Goal: Task Accomplishment & Management: Complete application form

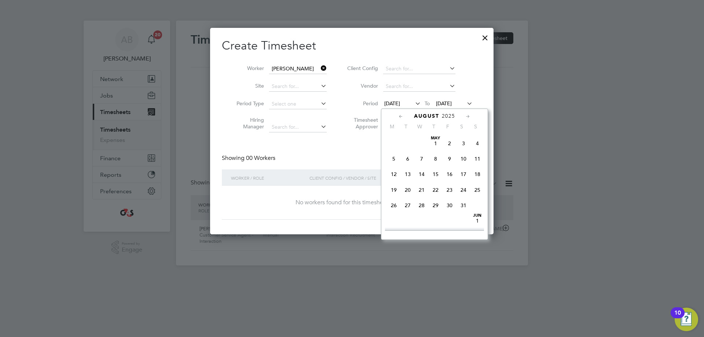
scroll to position [254, 0]
click at [395, 174] on span "11" at bounding box center [394, 168] width 14 height 14
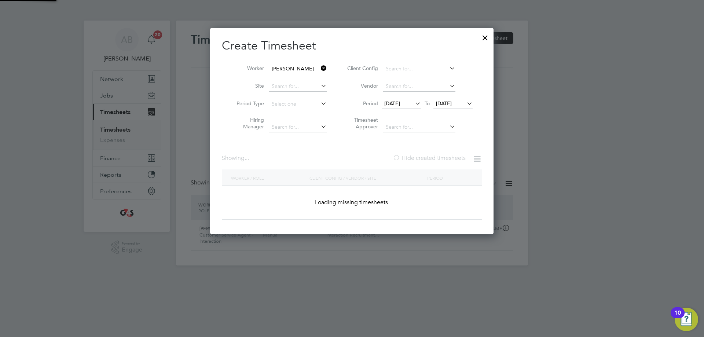
scroll to position [204, 287]
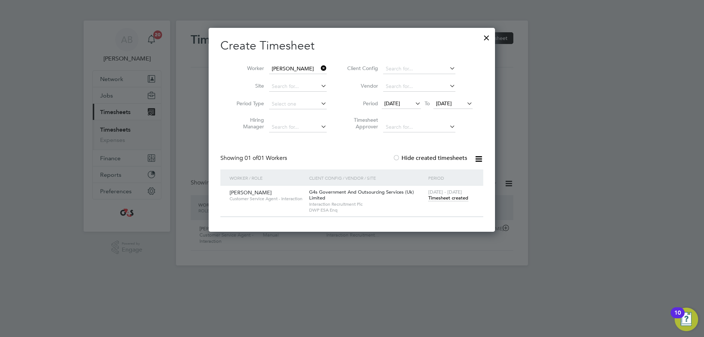
click at [443, 100] on span "[DATE]" at bounding box center [444, 103] width 16 height 7
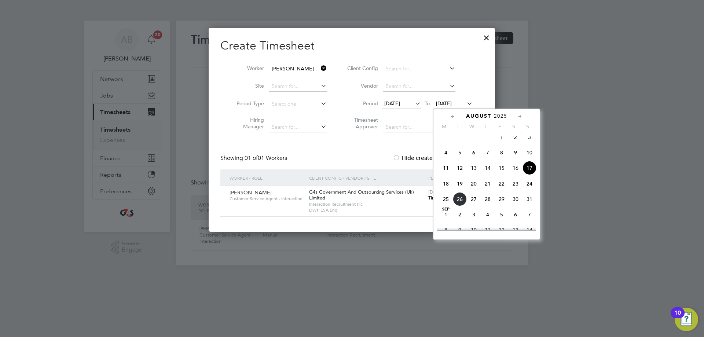
click at [531, 175] on span "17" at bounding box center [529, 168] width 14 height 14
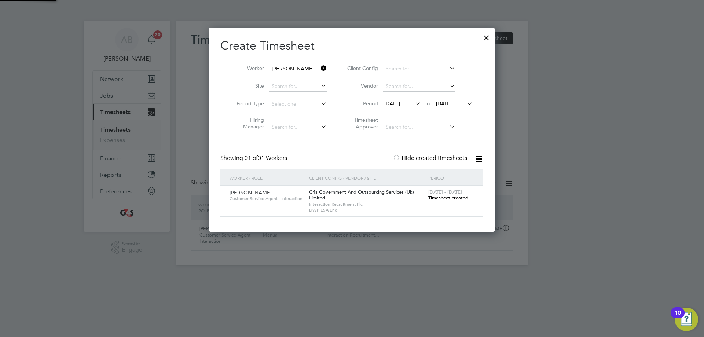
scroll to position [204, 287]
click at [447, 198] on span "Timesheet created" at bounding box center [448, 198] width 40 height 7
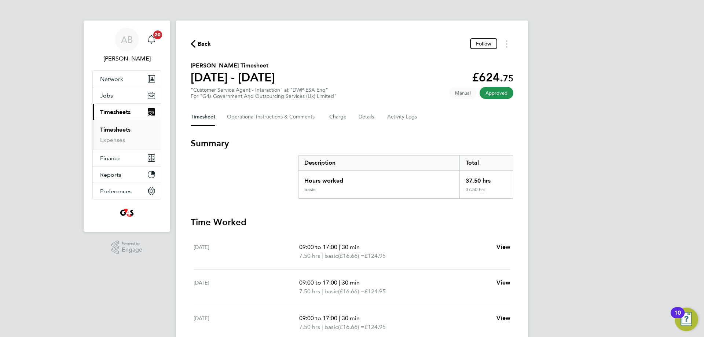
click at [199, 45] on span "Back" at bounding box center [205, 44] width 14 height 9
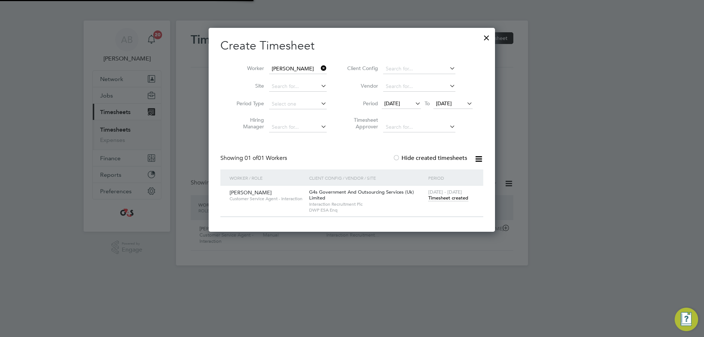
scroll to position [19, 64]
click at [400, 105] on span "[DATE]" at bounding box center [392, 103] width 16 height 7
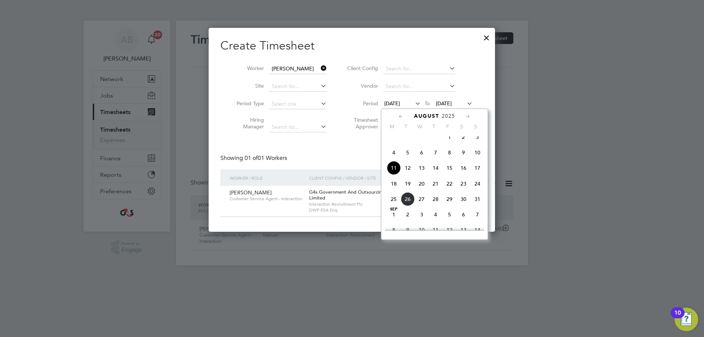
click at [393, 191] on span "18" at bounding box center [394, 184] width 14 height 14
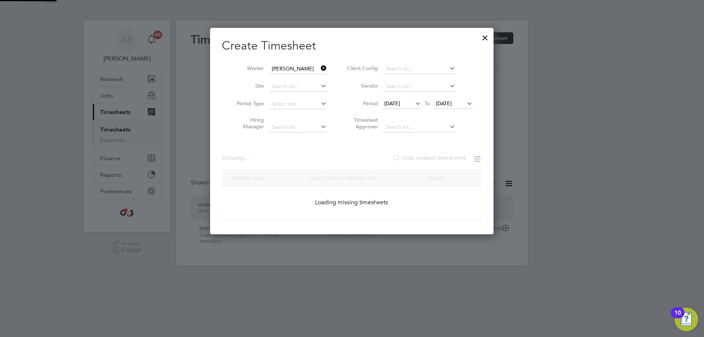
scroll to position [204, 287]
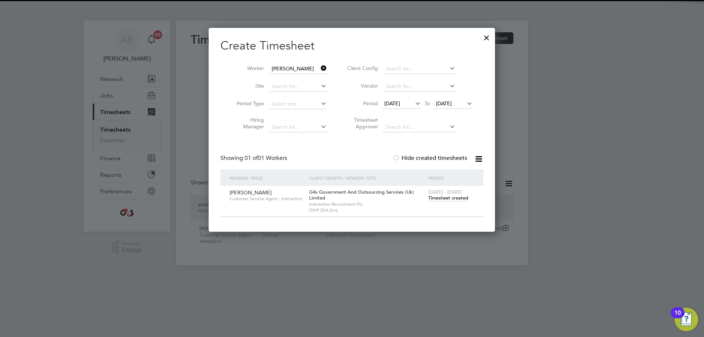
click at [443, 103] on span "[DATE]" at bounding box center [444, 103] width 16 height 7
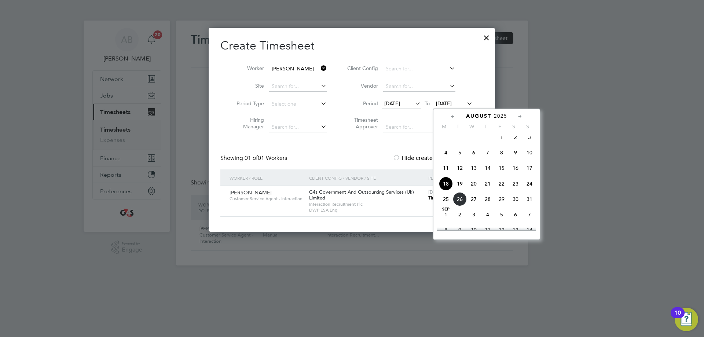
scroll to position [270, 0]
click at [531, 175] on span "24" at bounding box center [529, 168] width 14 height 14
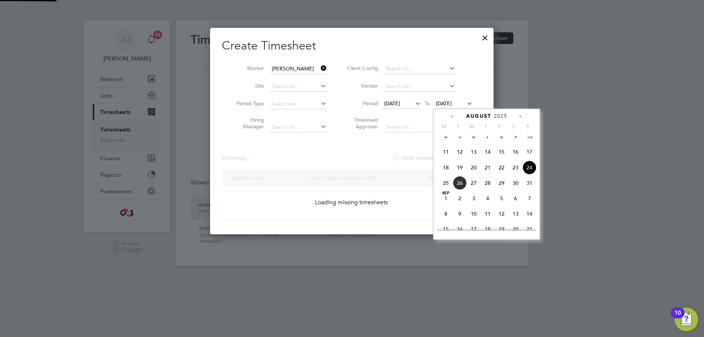
scroll to position [0, 0]
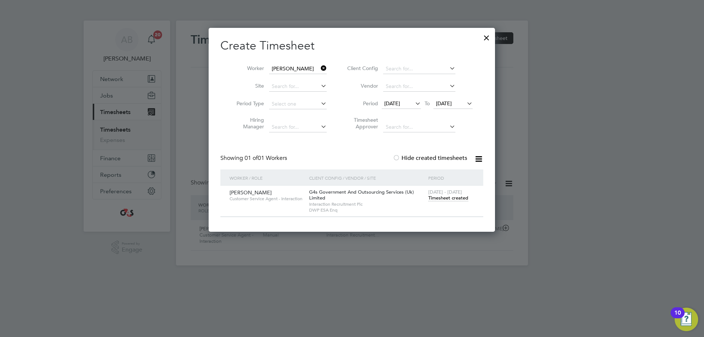
click at [397, 158] on div at bounding box center [396, 158] width 7 height 7
click at [443, 198] on span "Timesheet created" at bounding box center [448, 198] width 40 height 7
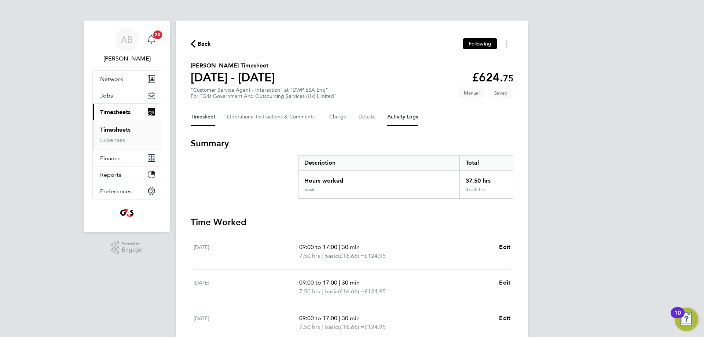
click at [402, 116] on Logs-tab "Activity Logs" at bounding box center [402, 117] width 31 height 18
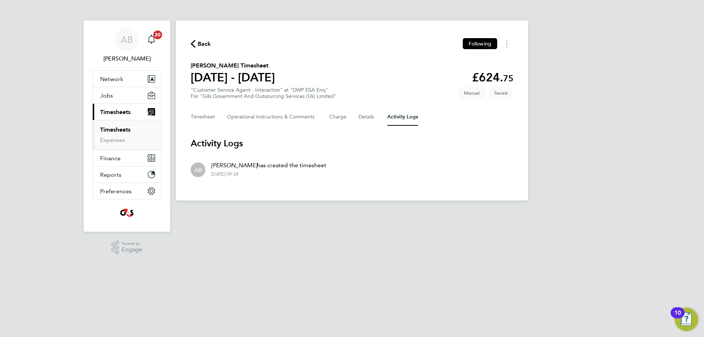
click at [203, 45] on span "Back" at bounding box center [205, 44] width 14 height 9
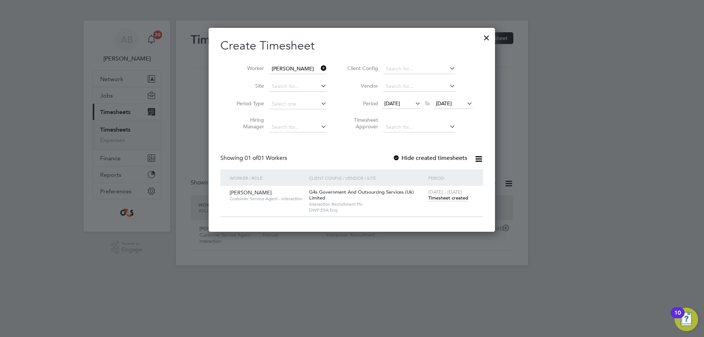
click at [447, 198] on span "Timesheet created" at bounding box center [448, 198] width 40 height 7
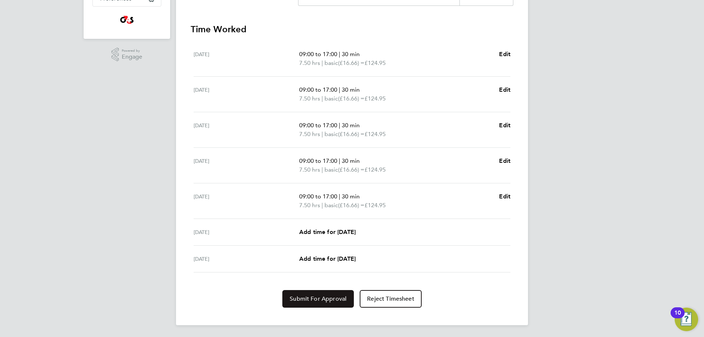
click at [305, 301] on span "Submit For Approval" at bounding box center [318, 298] width 57 height 7
